Goal: Browse casually

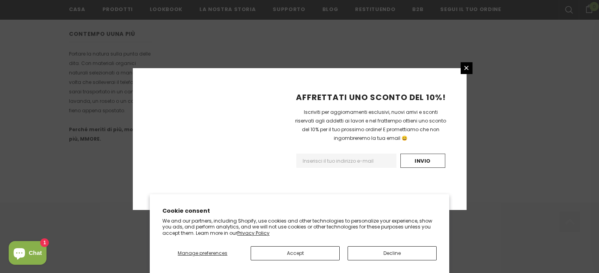
scroll to position [535, 0]
